Goal: Task Accomplishment & Management: Manage account settings

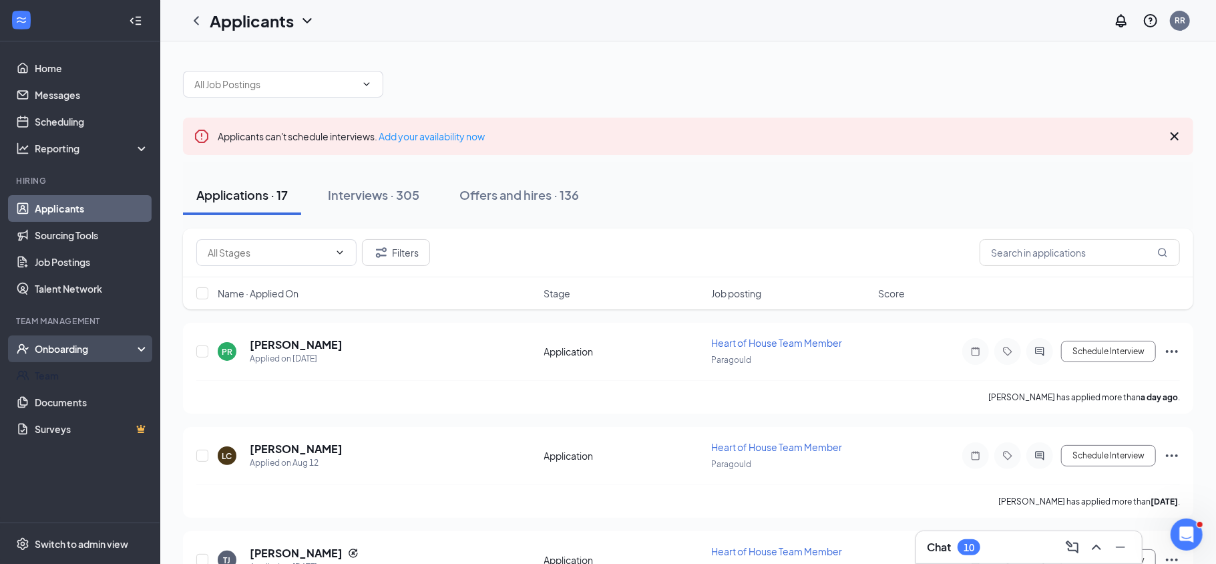
click at [77, 343] on div "Onboarding" at bounding box center [86, 348] width 103 height 13
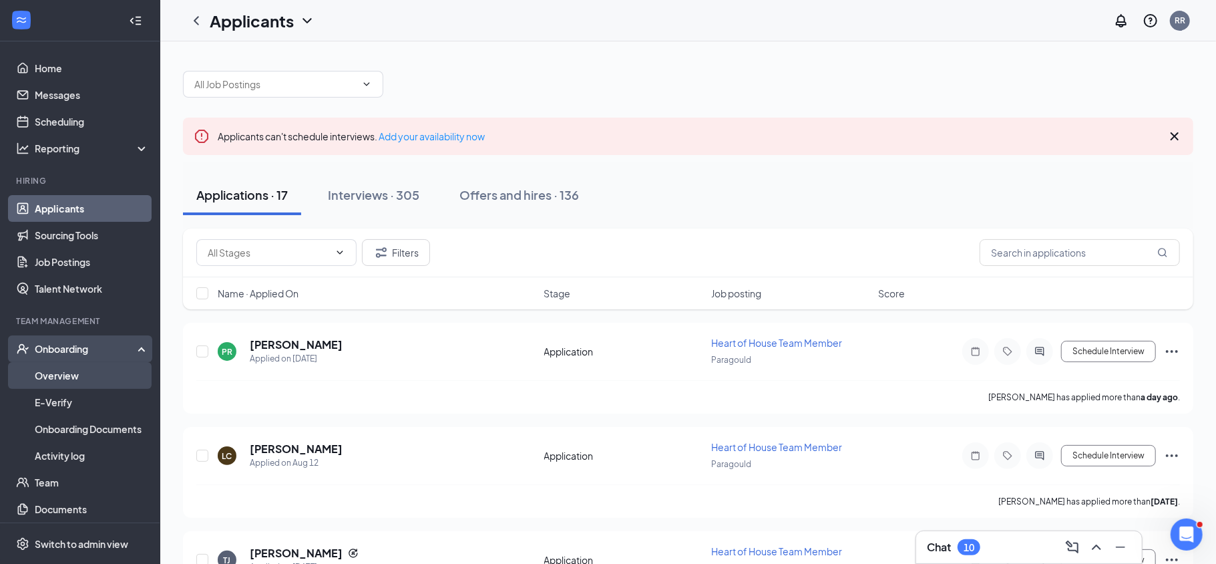
click at [79, 378] on link "Overview" at bounding box center [92, 375] width 114 height 27
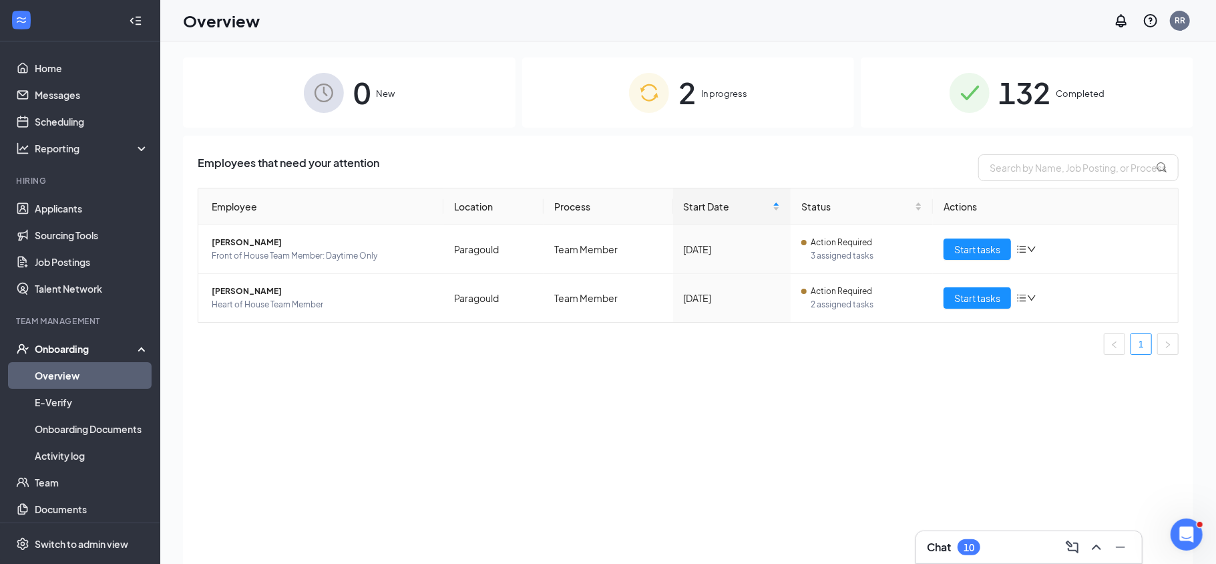
drag, startPoint x: 717, startPoint y: 112, endPoint x: 706, endPoint y: 108, distance: 12.0
click at [717, 112] on div "2 In progress" at bounding box center [688, 92] width 333 height 70
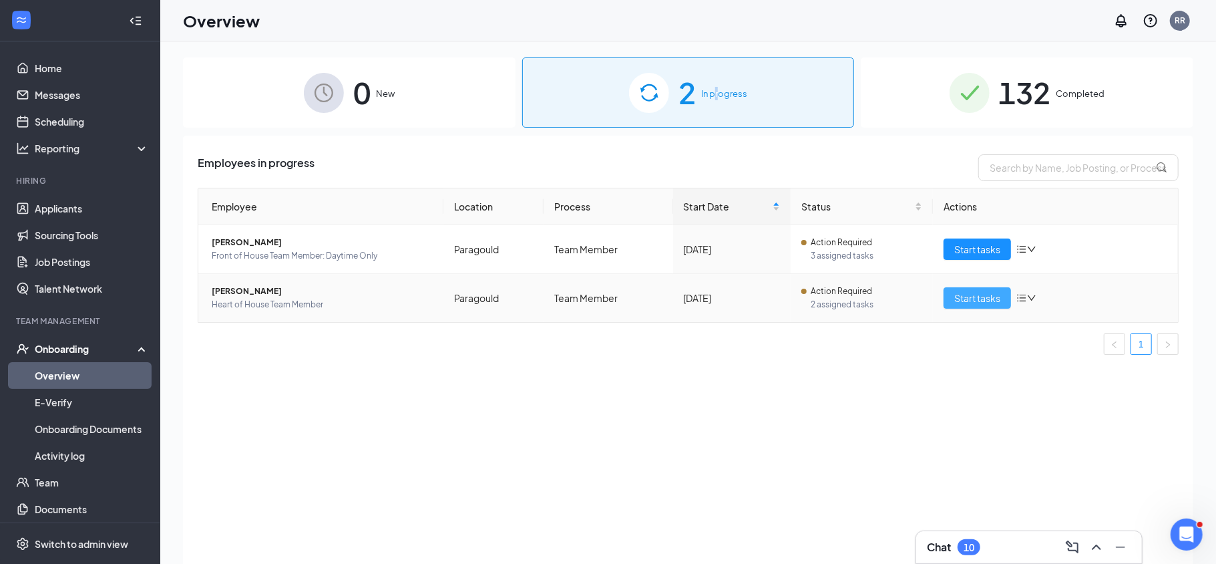
click at [992, 299] on span "Start tasks" at bounding box center [977, 297] width 46 height 15
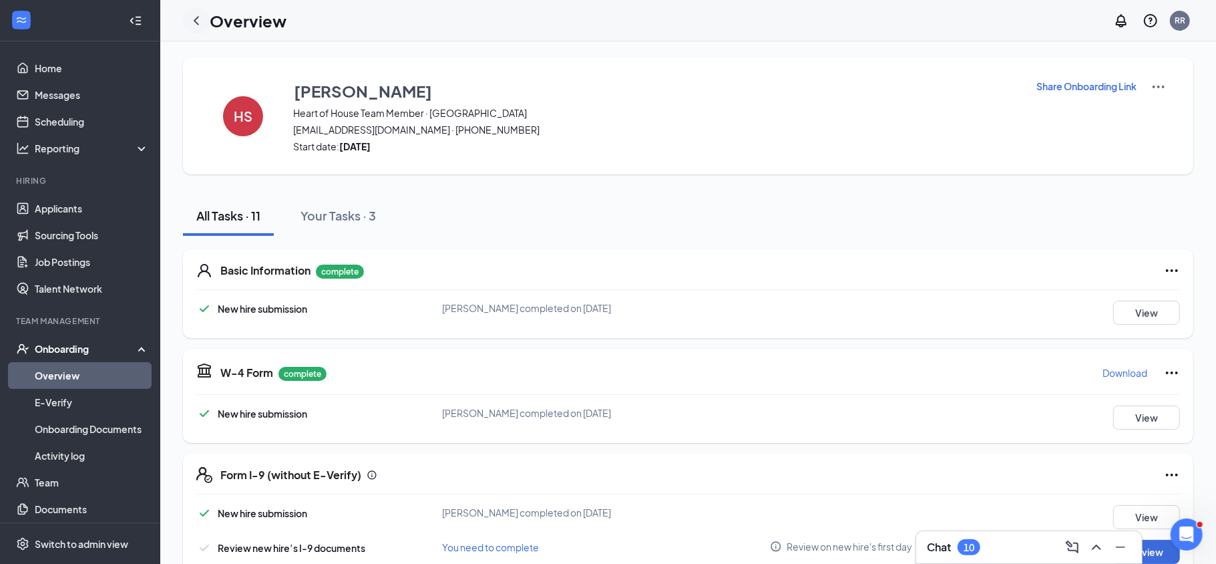
drag, startPoint x: 207, startPoint y: 25, endPoint x: 197, endPoint y: 20, distance: 11.1
click at [207, 25] on div at bounding box center [196, 20] width 27 height 27
click at [191, 17] on icon "ChevronLeft" at bounding box center [196, 21] width 16 height 16
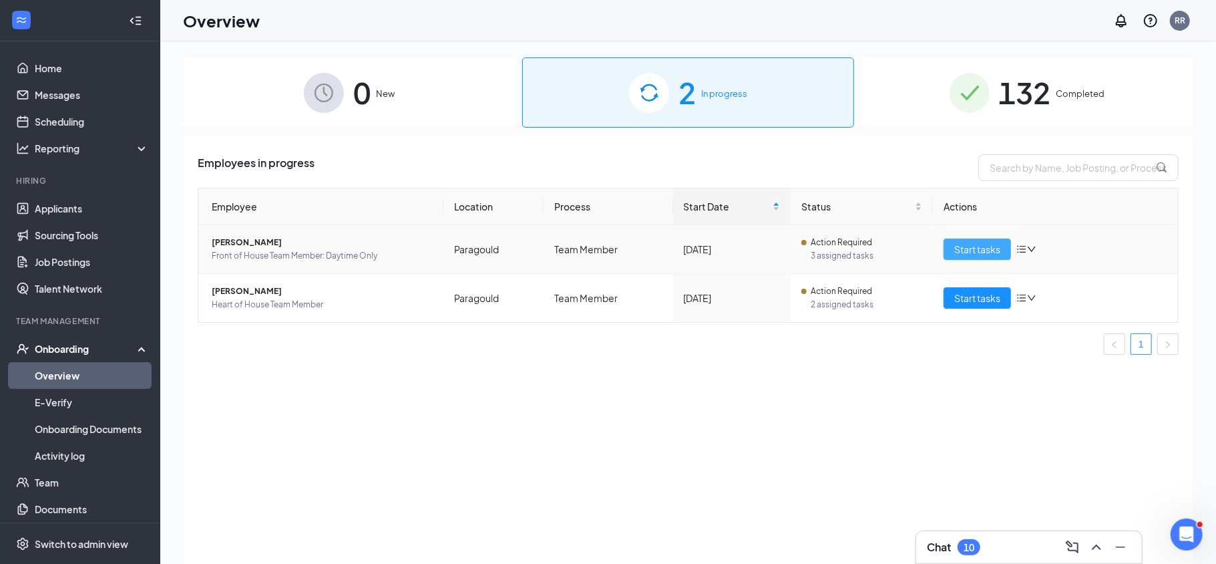
click at [962, 253] on span "Start tasks" at bounding box center [977, 249] width 46 height 15
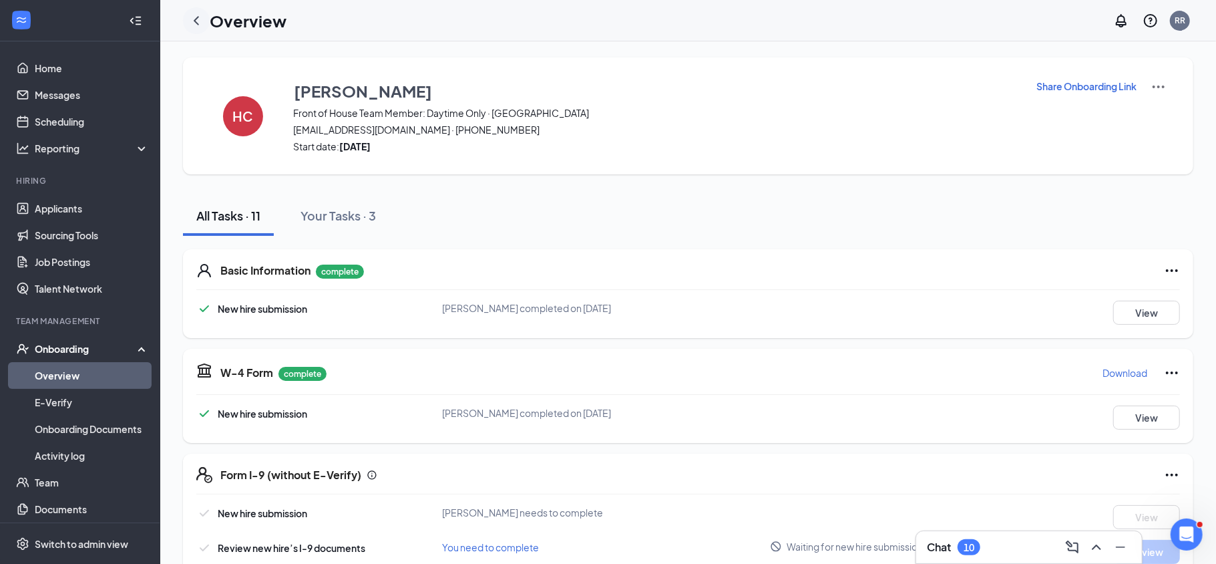
click at [199, 21] on icon "ChevronLeft" at bounding box center [196, 21] width 16 height 16
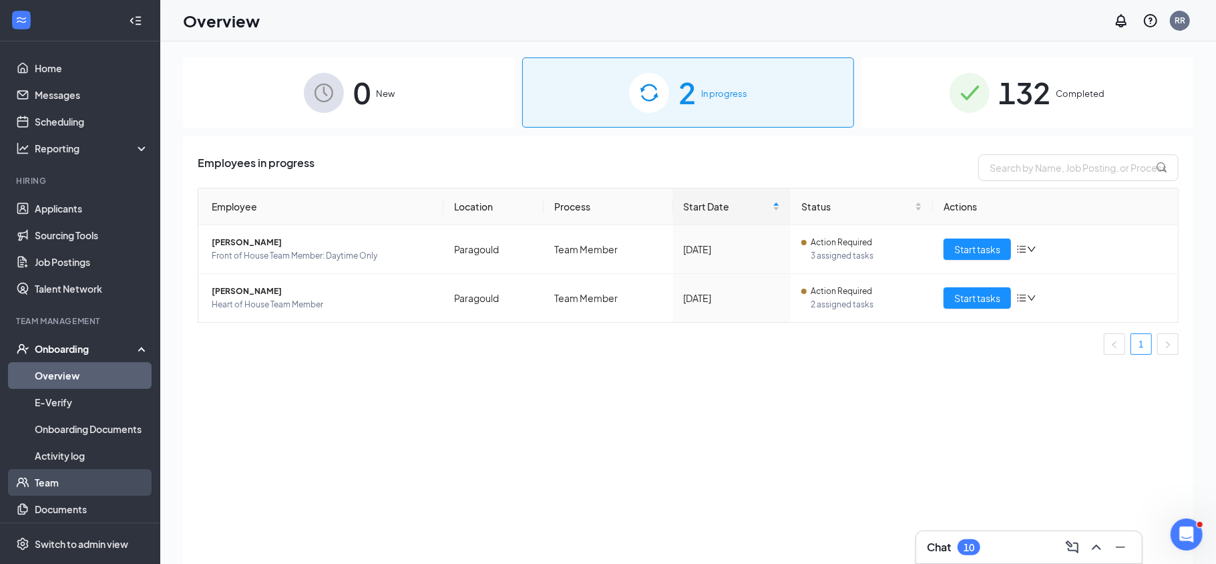
click at [78, 475] on link "Team" at bounding box center [92, 482] width 114 height 27
